Goal: Task Accomplishment & Management: Use online tool/utility

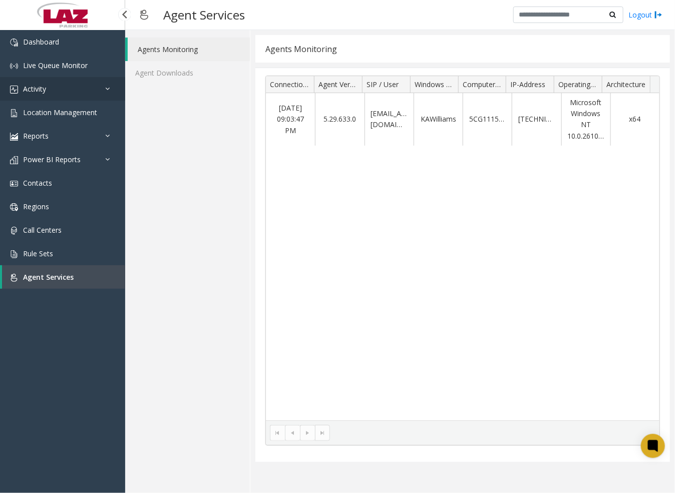
click at [53, 88] on link "Activity" at bounding box center [62, 89] width 125 height 24
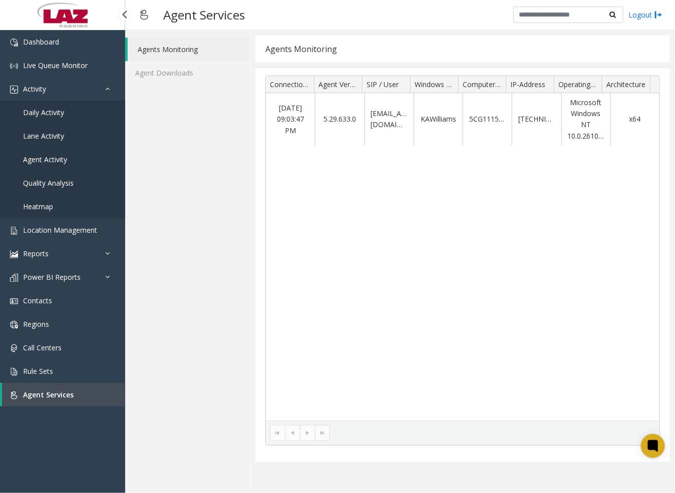
click at [65, 115] on link "Daily Activity" at bounding box center [62, 113] width 125 height 24
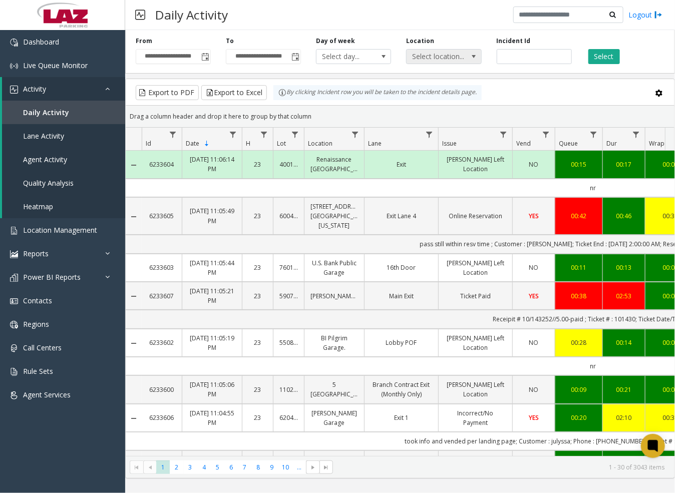
click at [456, 58] on span "Select location..." at bounding box center [437, 57] width 60 height 14
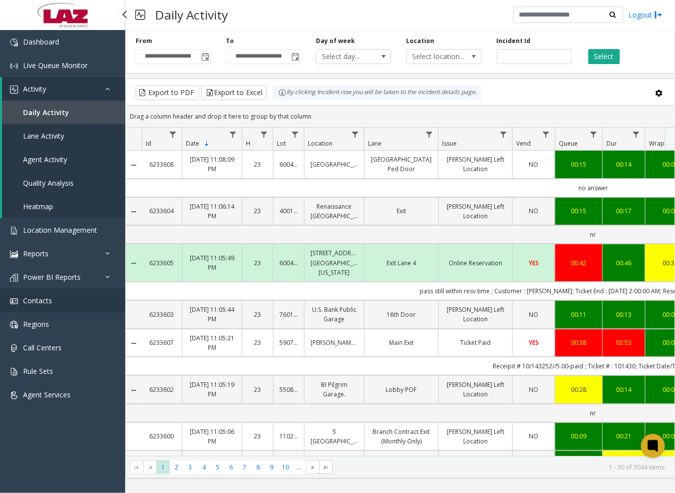
click at [51, 296] on span "Contacts" at bounding box center [37, 301] width 29 height 10
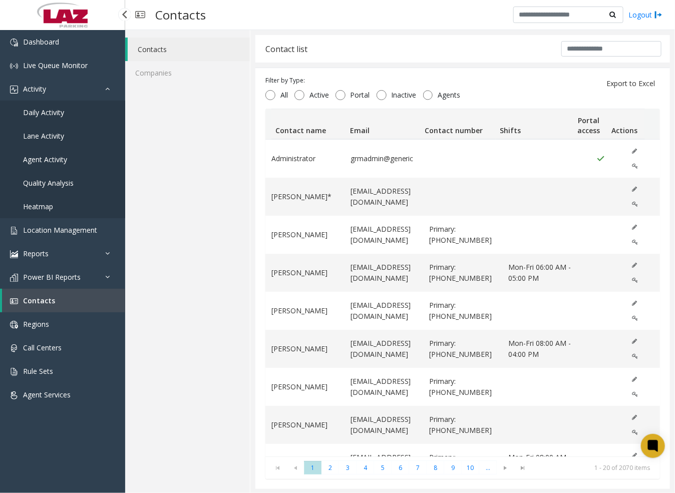
click at [49, 112] on span "Daily Activity" at bounding box center [43, 113] width 41 height 10
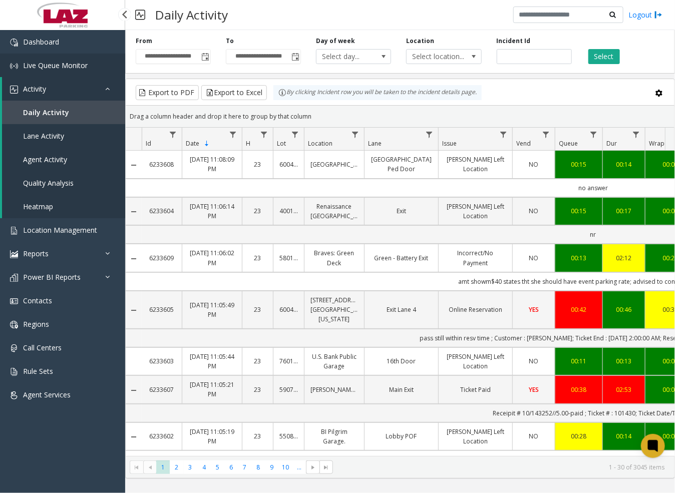
click at [49, 68] on span "Live Queue Monitor" at bounding box center [55, 66] width 65 height 10
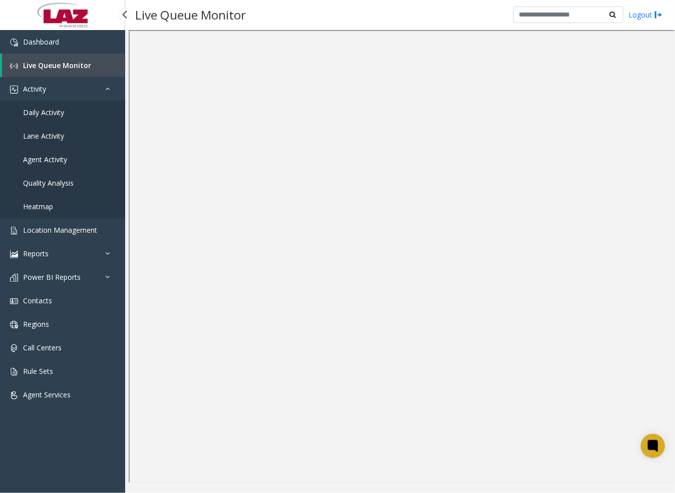
click at [45, 110] on span "Daily Activity" at bounding box center [43, 113] width 41 height 10
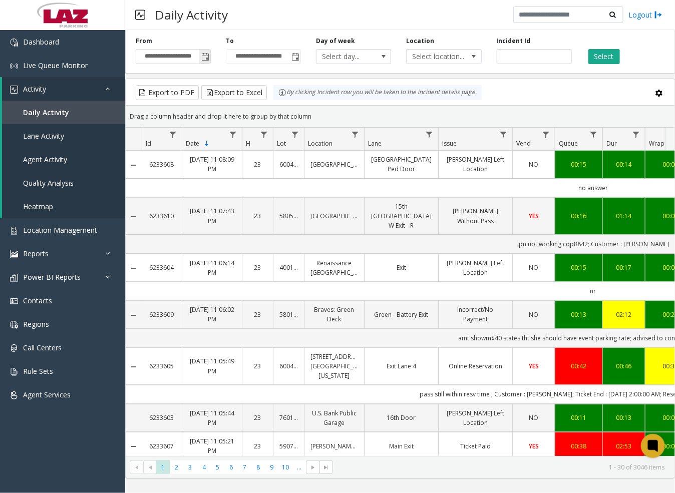
click at [207, 56] on span "Toggle popup" at bounding box center [205, 57] width 8 height 8
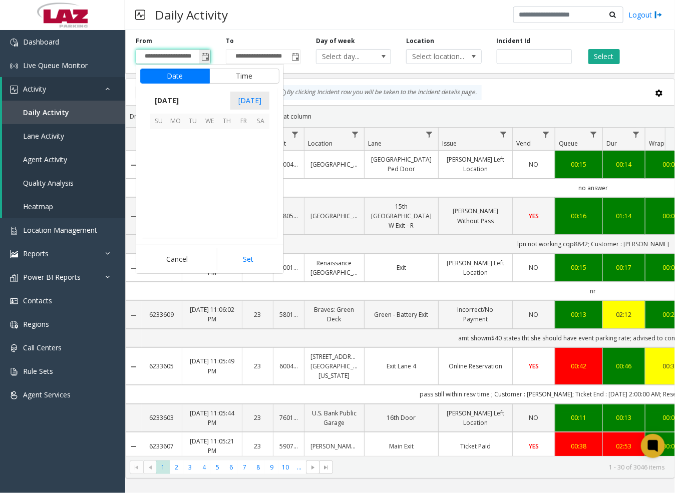
scroll to position [179842, 0]
click at [162, 170] on span "12" at bounding box center [158, 171] width 17 height 17
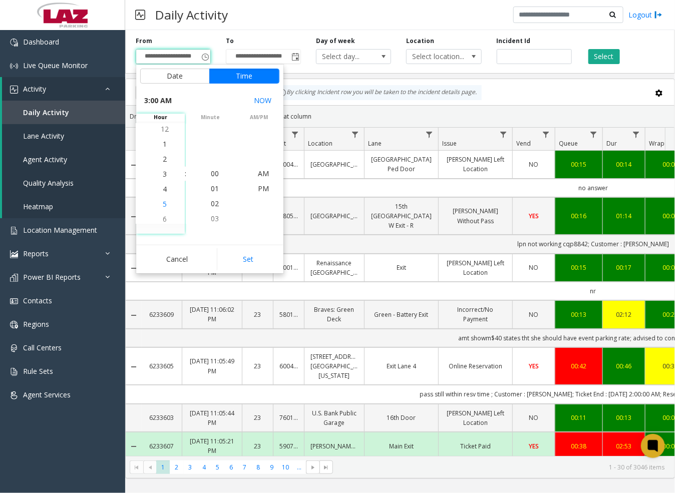
click at [163, 199] on span "5" at bounding box center [165, 204] width 4 height 10
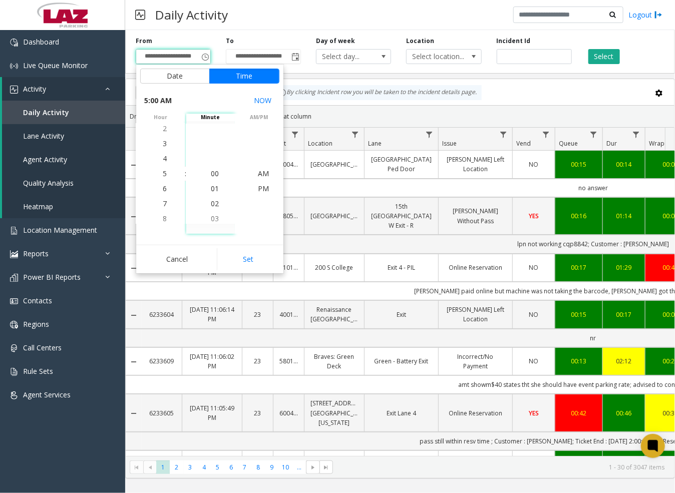
drag, startPoint x: 211, startPoint y: 201, endPoint x: 205, endPoint y: 201, distance: 6.0
click at [204, 201] on li "02" at bounding box center [214, 203] width 35 height 15
click at [211, 202] on span "30" at bounding box center [215, 204] width 8 height 10
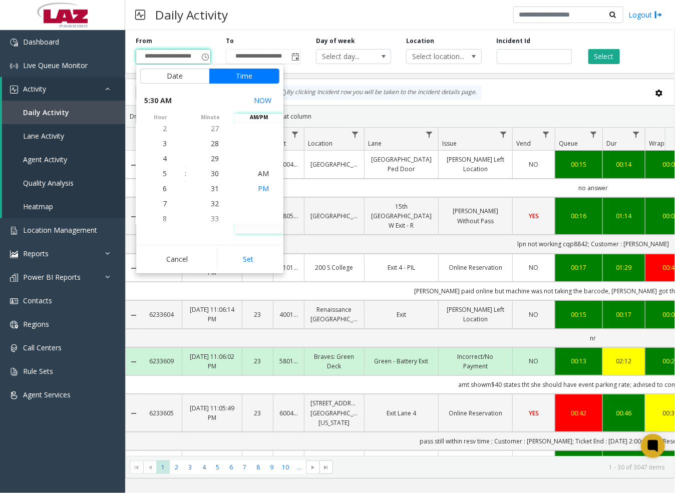
click at [262, 186] on span "PM" at bounding box center [263, 189] width 11 height 10
click at [254, 256] on button "Set" at bounding box center [248, 259] width 63 height 22
type input "**********"
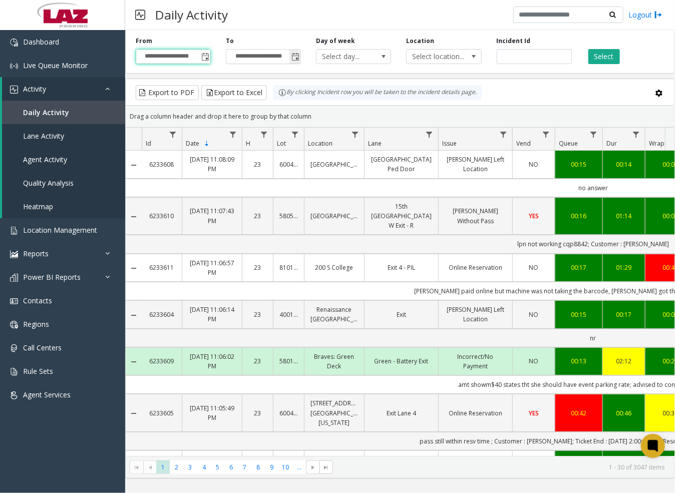
click at [296, 56] on span "Toggle popup" at bounding box center [295, 57] width 8 height 8
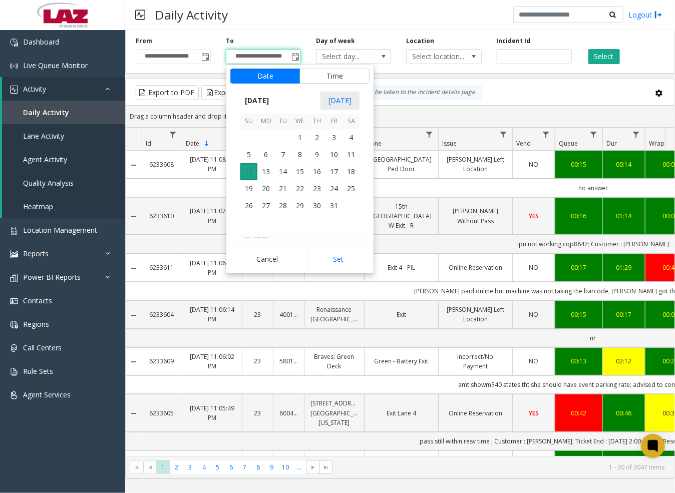
click at [252, 171] on span "12" at bounding box center [248, 171] width 17 height 17
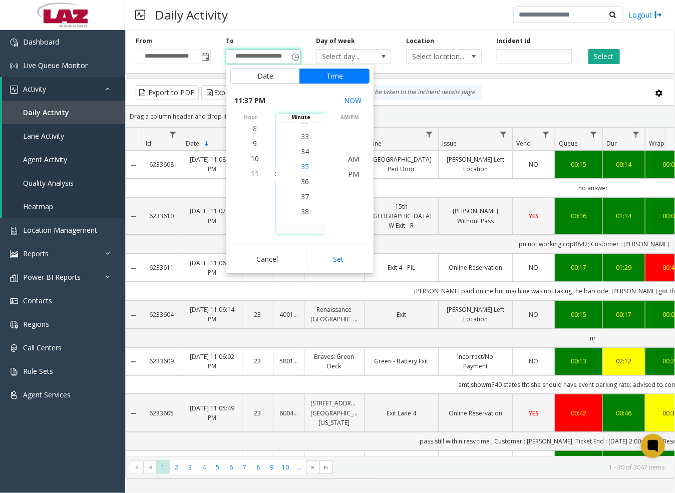
scroll to position [496, 0]
click at [306, 130] on li "30" at bounding box center [304, 128] width 35 height 15
click at [348, 175] on span "PM" at bounding box center [353, 174] width 11 height 10
click at [340, 254] on button "Set" at bounding box center [338, 259] width 63 height 22
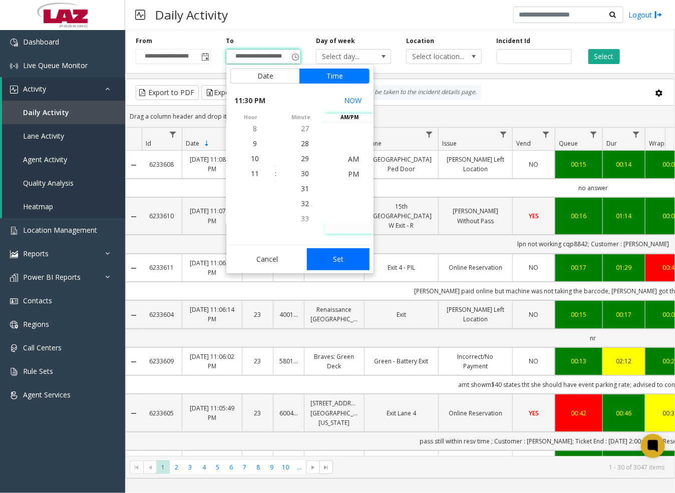
type input "**********"
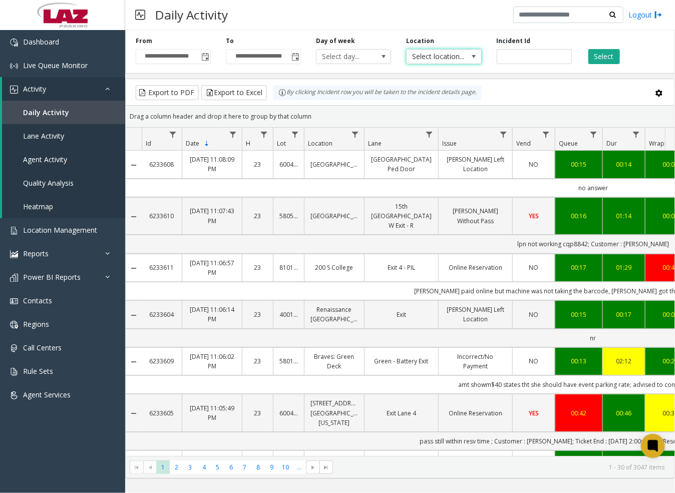
click at [435, 62] on span "Select location..." at bounding box center [437, 57] width 60 height 14
type input "*****"
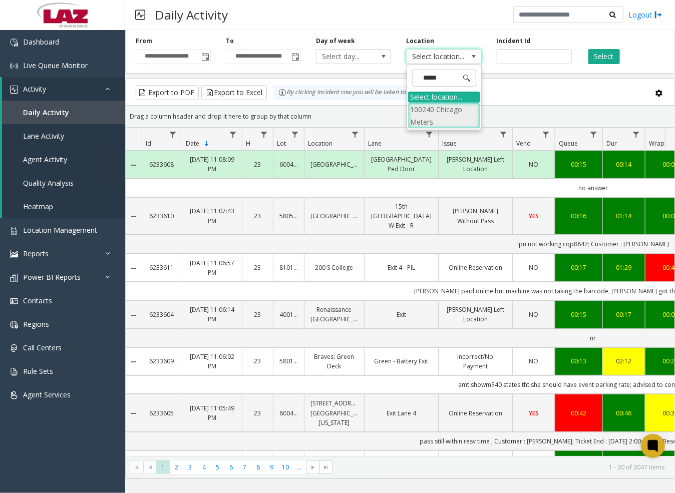
click at [419, 115] on li "100240 Chicago Meters" at bounding box center [444, 116] width 72 height 26
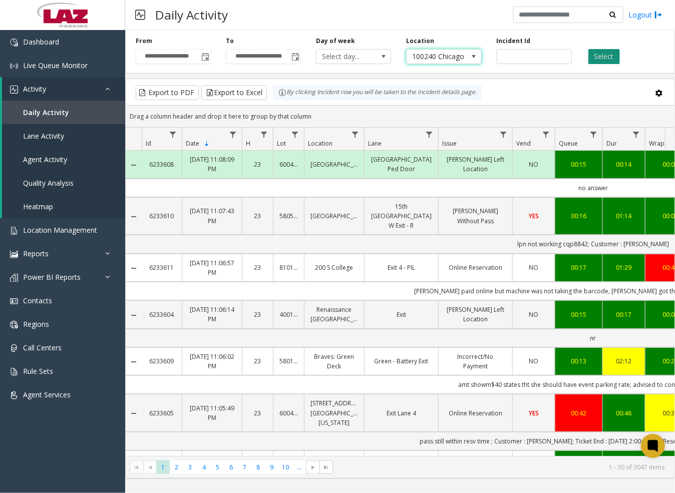
click at [602, 54] on button "Select" at bounding box center [604, 56] width 32 height 15
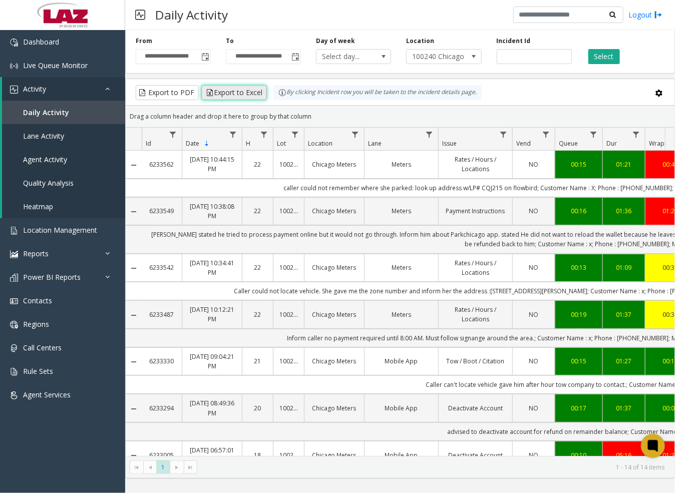
click at [259, 92] on button "Export to Excel" at bounding box center [234, 92] width 66 height 15
drag, startPoint x: 200, startPoint y: 3, endPoint x: 331, endPoint y: 17, distance: 131.5
click at [331, 17] on div "Daily Activity Logout" at bounding box center [400, 15] width 550 height 30
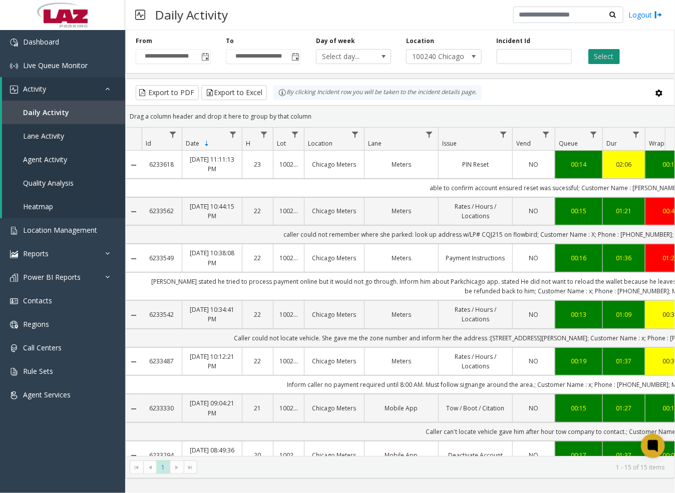
click at [602, 58] on button "Select" at bounding box center [604, 56] width 32 height 15
click at [598, 53] on button "Select" at bounding box center [604, 56] width 32 height 15
click at [604, 54] on button "Select" at bounding box center [604, 56] width 32 height 15
click at [612, 55] on button "Select" at bounding box center [604, 56] width 32 height 15
click at [244, 91] on button "Export to Excel" at bounding box center [234, 92] width 66 height 15
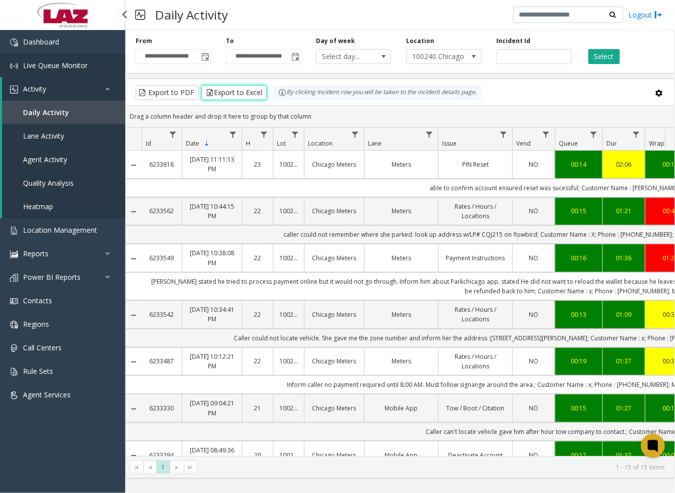
click at [54, 65] on span "Live Queue Monitor" at bounding box center [55, 66] width 65 height 10
